Goal: Understand site structure: Grasp the organization and layout of the website

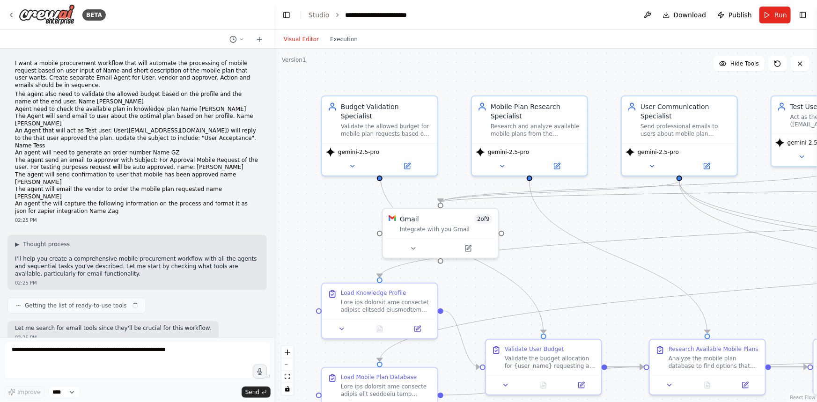
scroll to position [17374, 0]
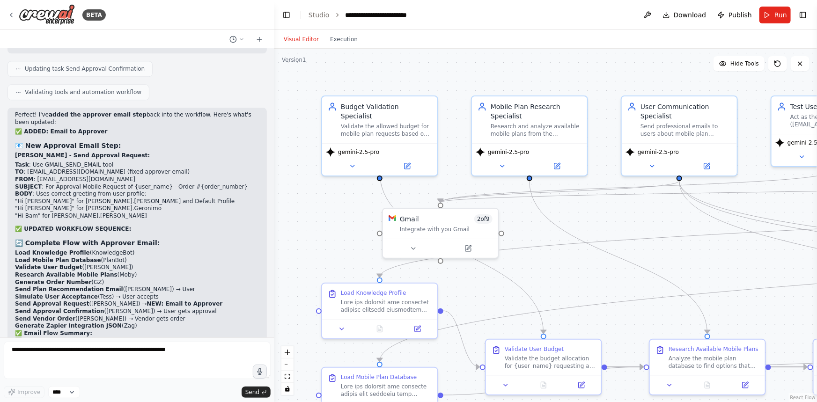
click at [3, 12] on button "Toggle Sidebar" at bounding box center [-1, 201] width 7 height 402
click at [11, 13] on icon at bounding box center [10, 14] width 7 height 7
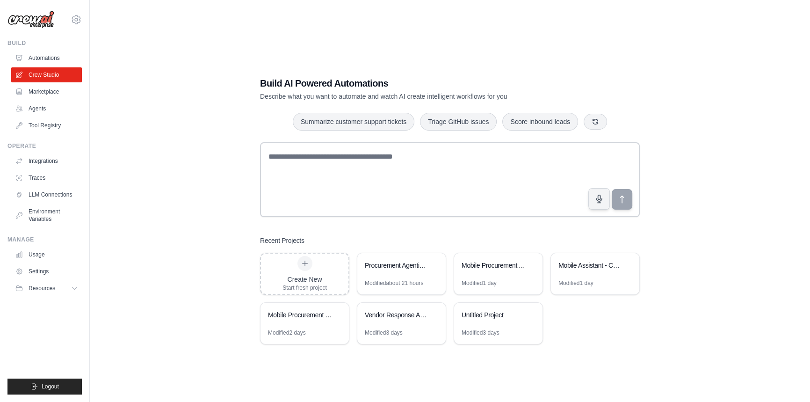
click at [358, 139] on div "Build AI Powered Automations Describe what you want to automate and watch AI cr…" at bounding box center [450, 211] width 402 height 298
